Goal: Task Accomplishment & Management: Use online tool/utility

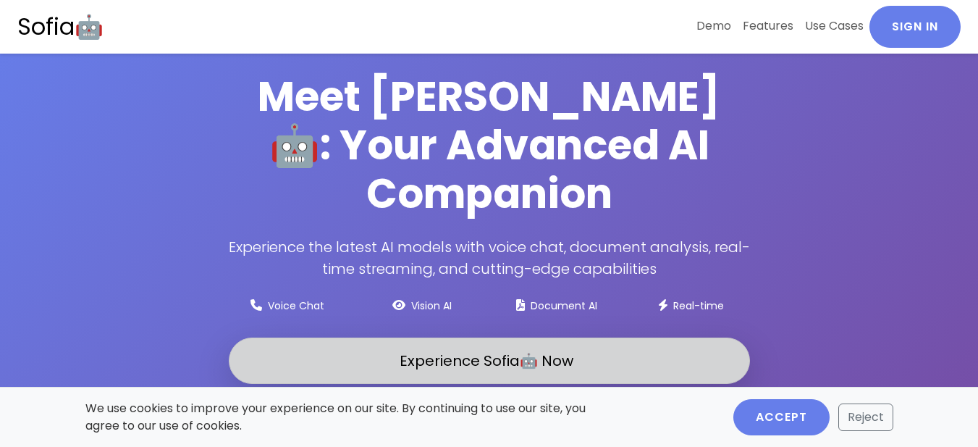
click at [570, 350] on span "Experience Sofia🤖 Now" at bounding box center [487, 360] width 174 height 20
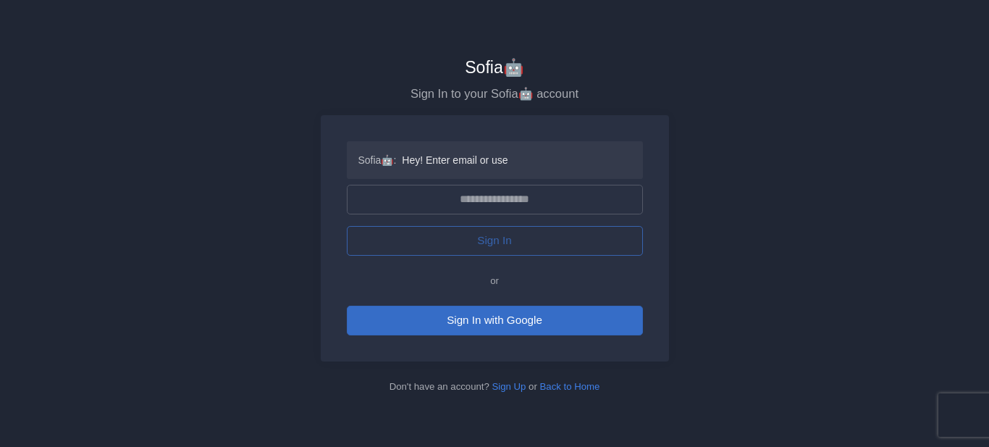
click at [567, 322] on button "Sign In with Google" at bounding box center [495, 320] width 296 height 30
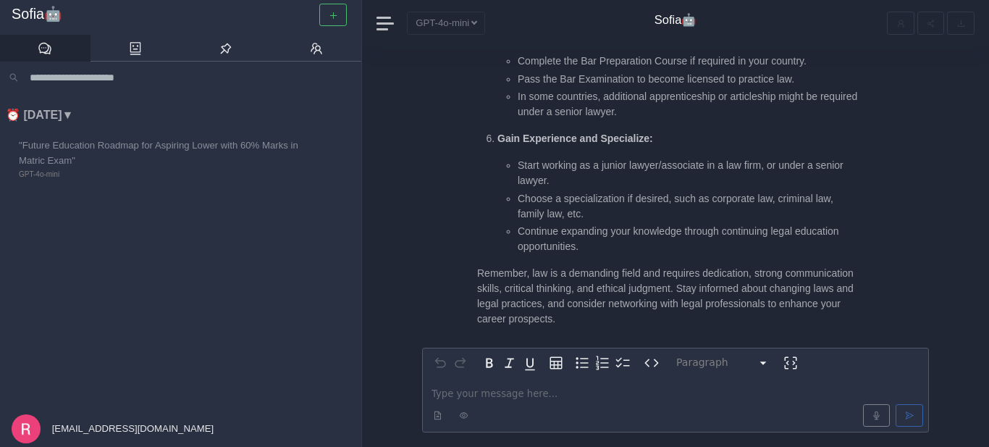
click at [64, 111] on li "⏰ Today ▼" at bounding box center [183, 115] width 355 height 19
click at [64, 111] on li "⏰ Today ▶" at bounding box center [183, 115] width 355 height 19
